Goal: Task Accomplishment & Management: Manage account settings

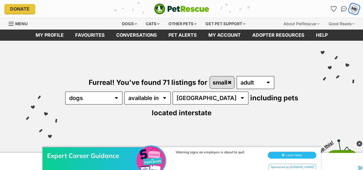
click at [356, 10] on div "MB" at bounding box center [354, 8] width 7 height 7
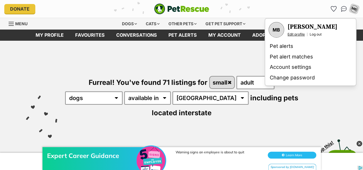
click at [302, 35] on link "Edit profile" at bounding box center [296, 34] width 17 height 5
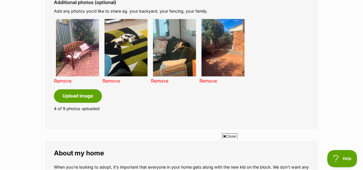
scroll to position [456, 0]
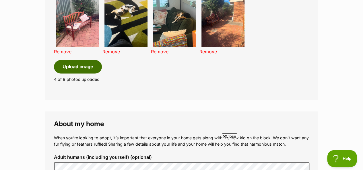
click at [91, 68] on button "Upload image" at bounding box center [78, 66] width 48 height 13
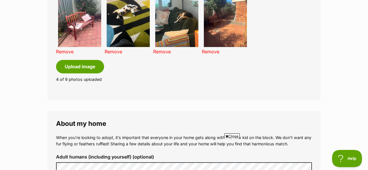
click at [233, 137] on span "Close" at bounding box center [232, 137] width 16 height 6
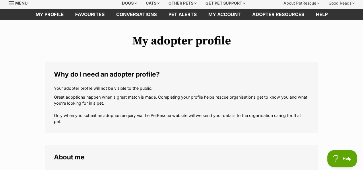
scroll to position [0, 0]
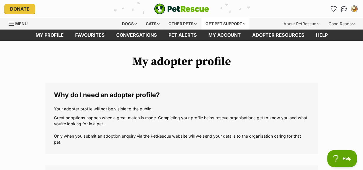
click at [233, 23] on div "Get pet support" at bounding box center [226, 23] width 48 height 11
